Goal: Download file/media

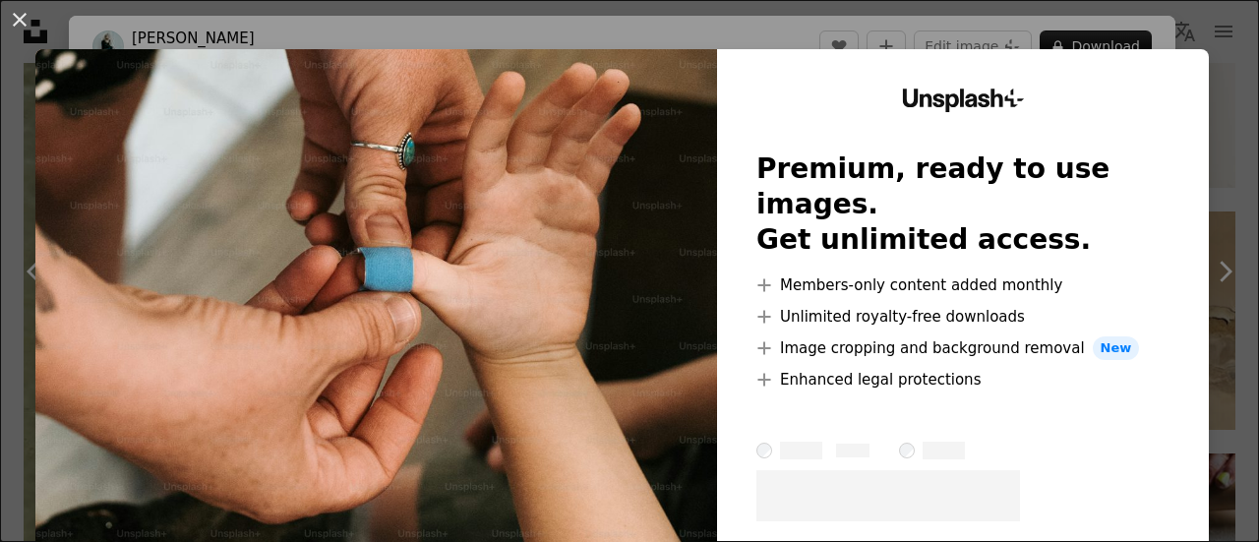
scroll to position [87, 0]
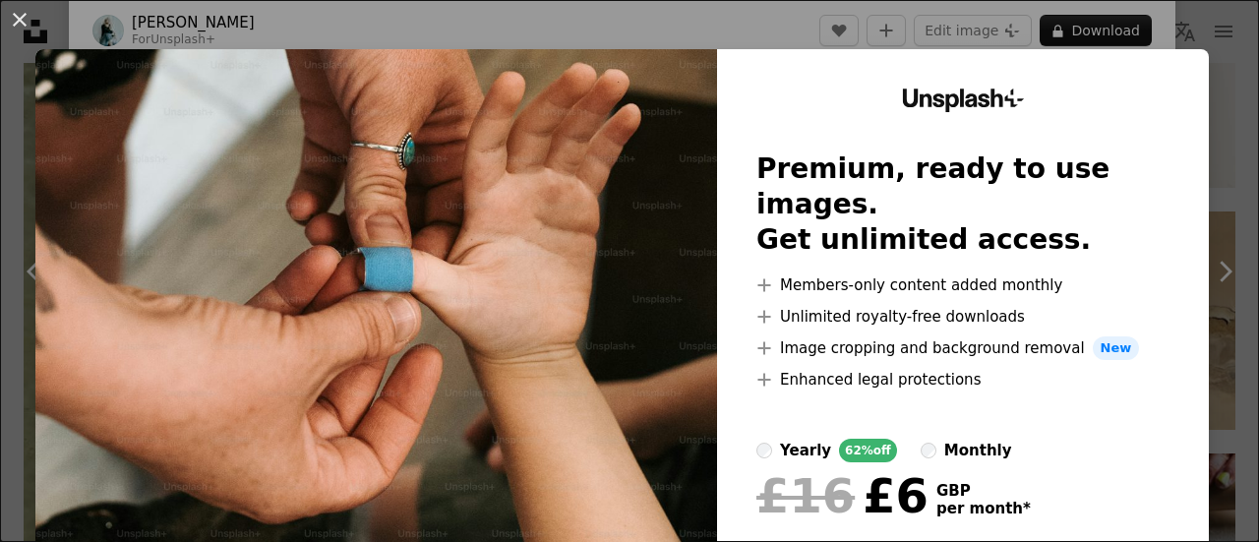
click at [26, 30] on button "An X shape" at bounding box center [20, 20] width 24 height 24
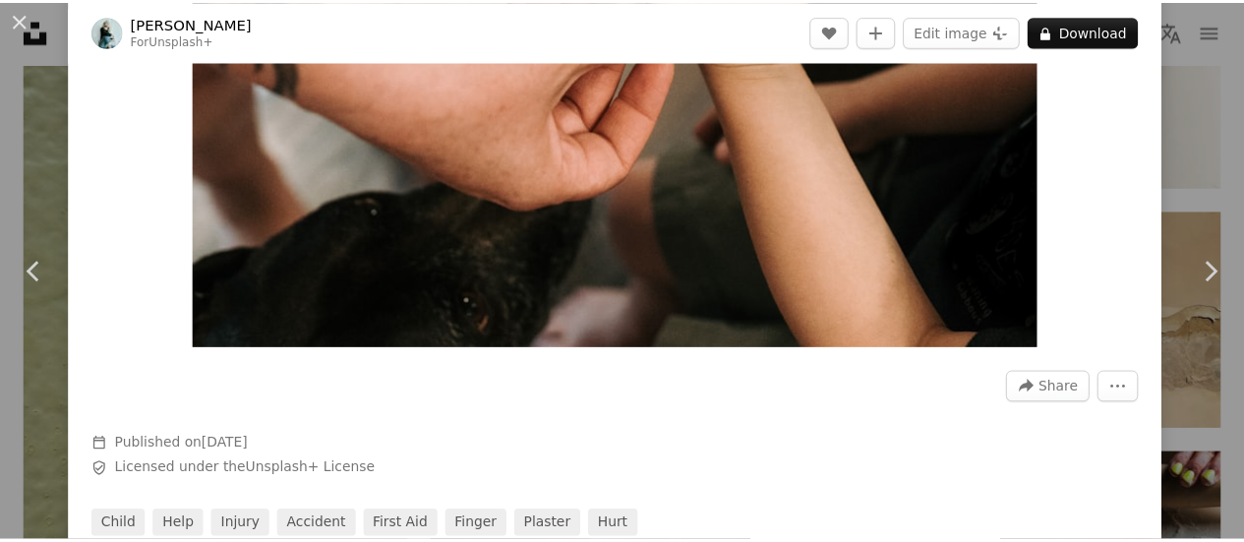
scroll to position [185, 0]
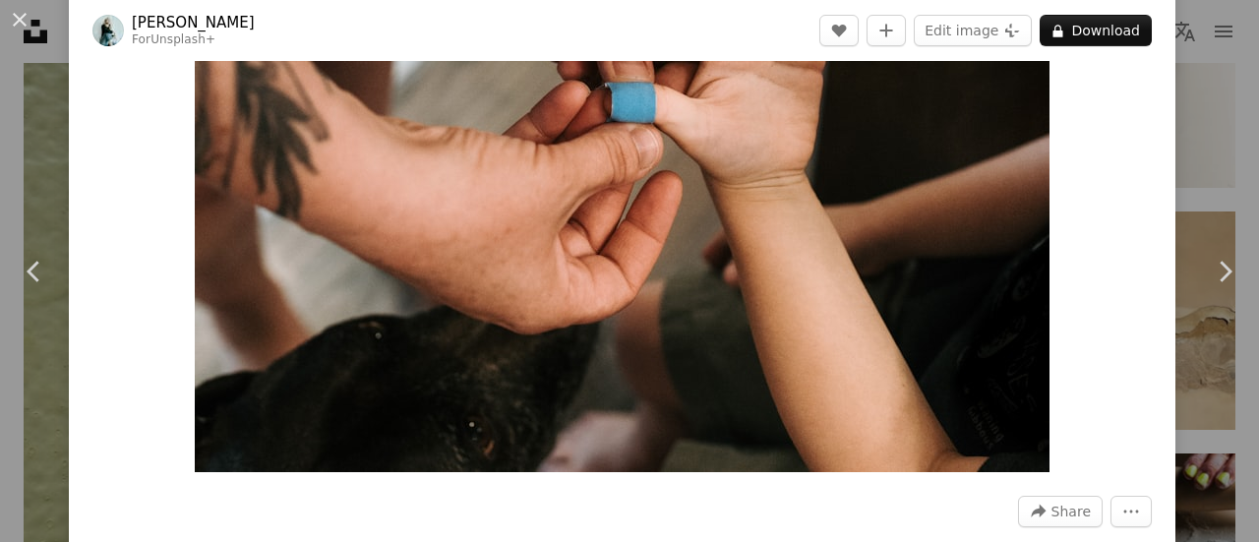
click at [23, 29] on button "An X shape" at bounding box center [20, 20] width 24 height 24
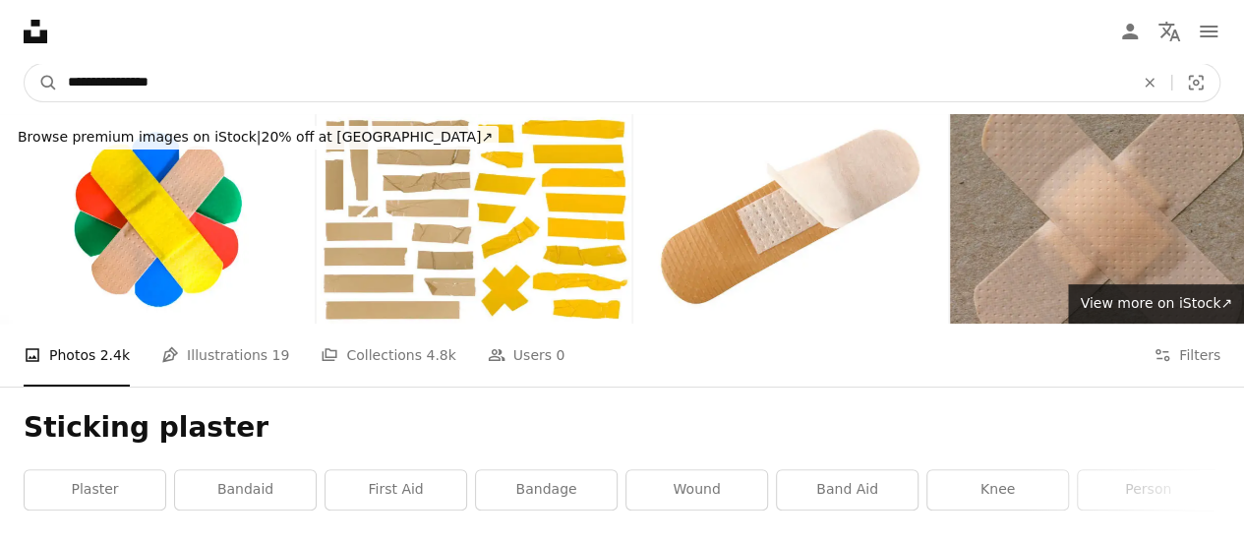
drag, startPoint x: 175, startPoint y: 79, endPoint x: 6, endPoint y: 84, distance: 169.3
click at [6, 83] on nav "**********" at bounding box center [622, 82] width 1244 height 63
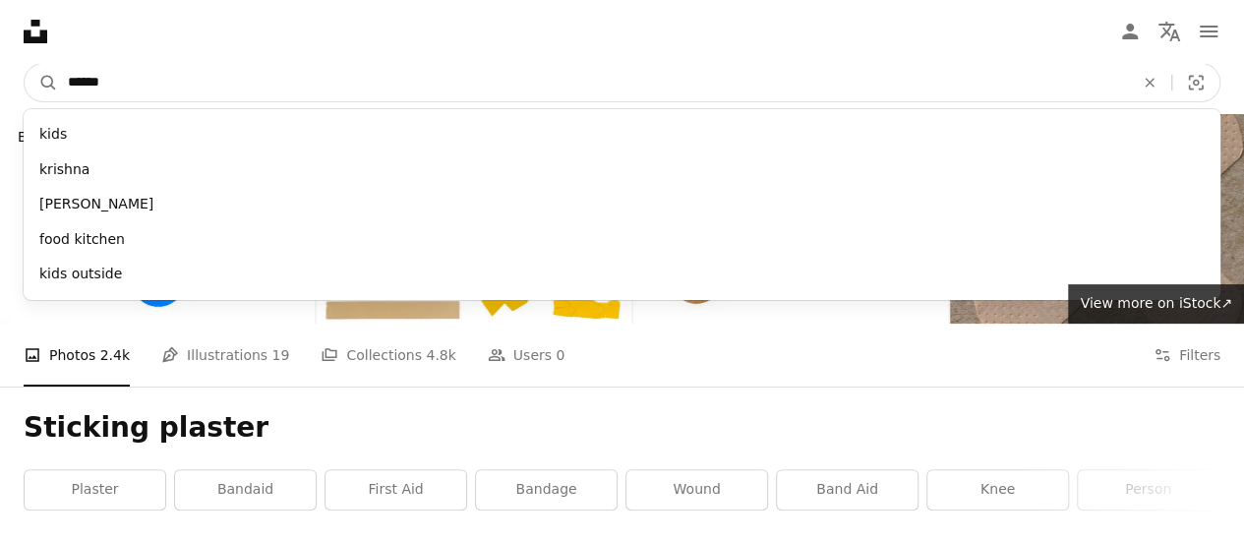
type input "******"
click at [25, 64] on button "A magnifying glass" at bounding box center [41, 82] width 33 height 37
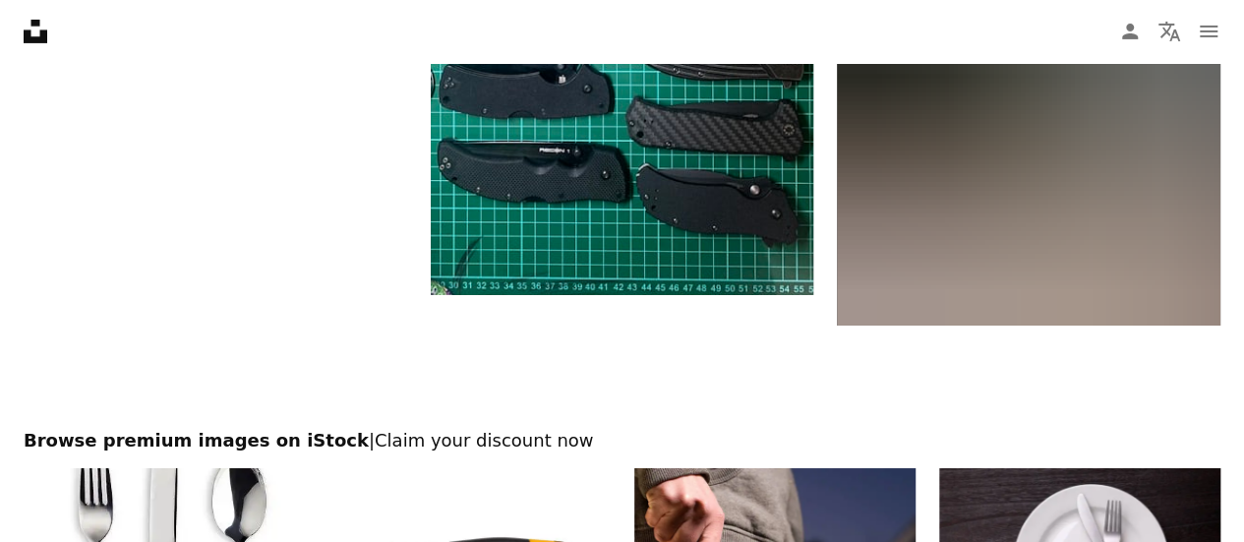
scroll to position [3640, 0]
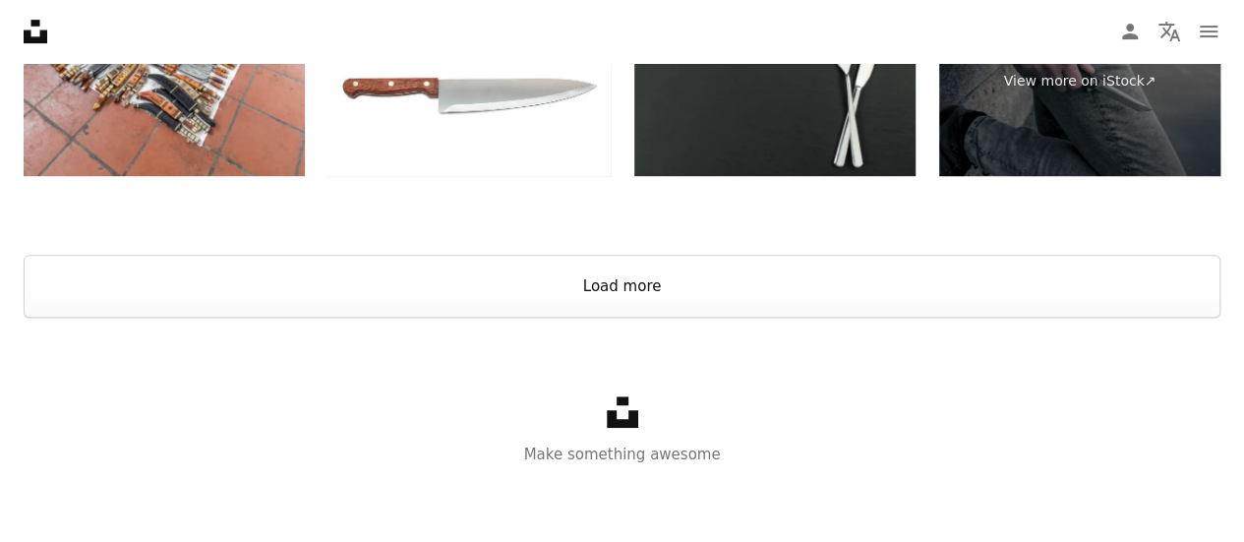
click at [648, 264] on button "Load more" at bounding box center [622, 286] width 1197 height 63
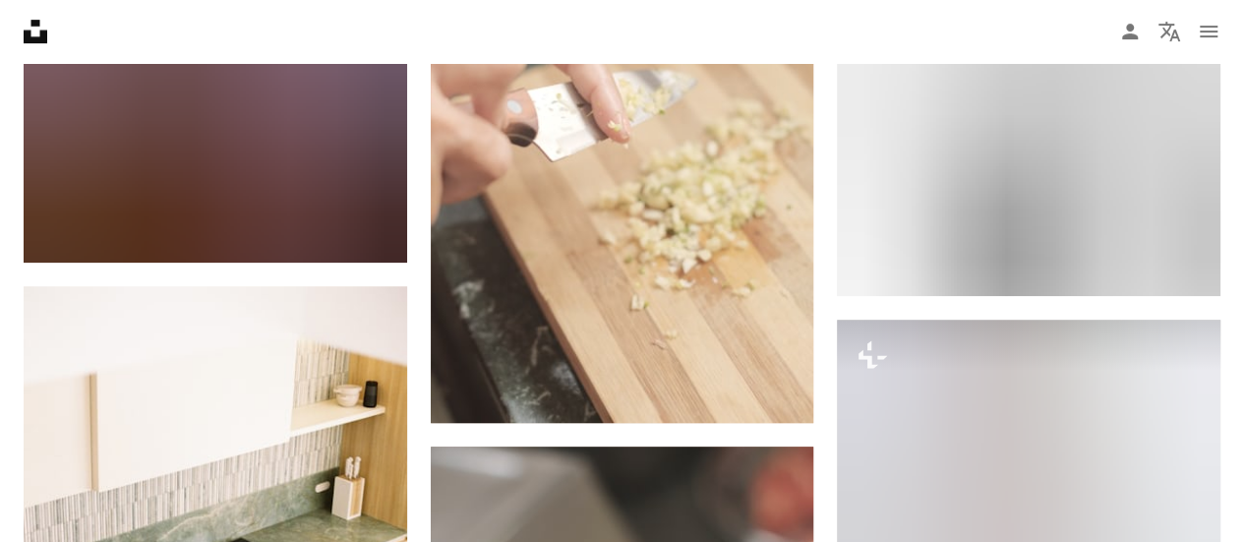
scroll to position [19178, 0]
